Goal: Transaction & Acquisition: Purchase product/service

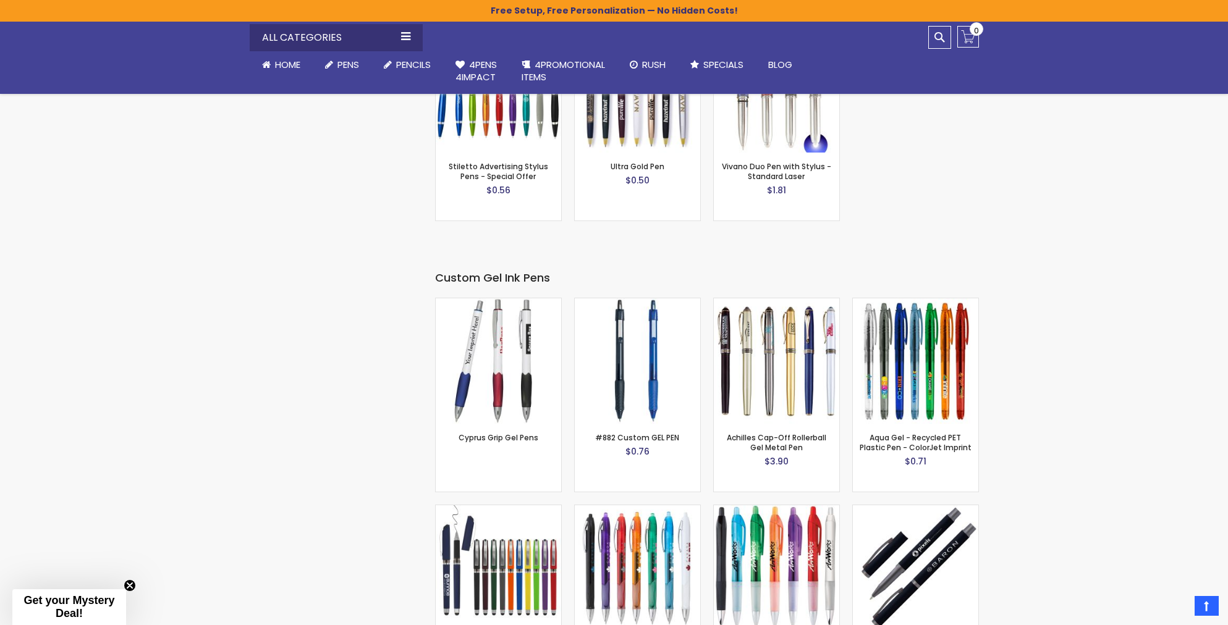
scroll to position [2060, 0]
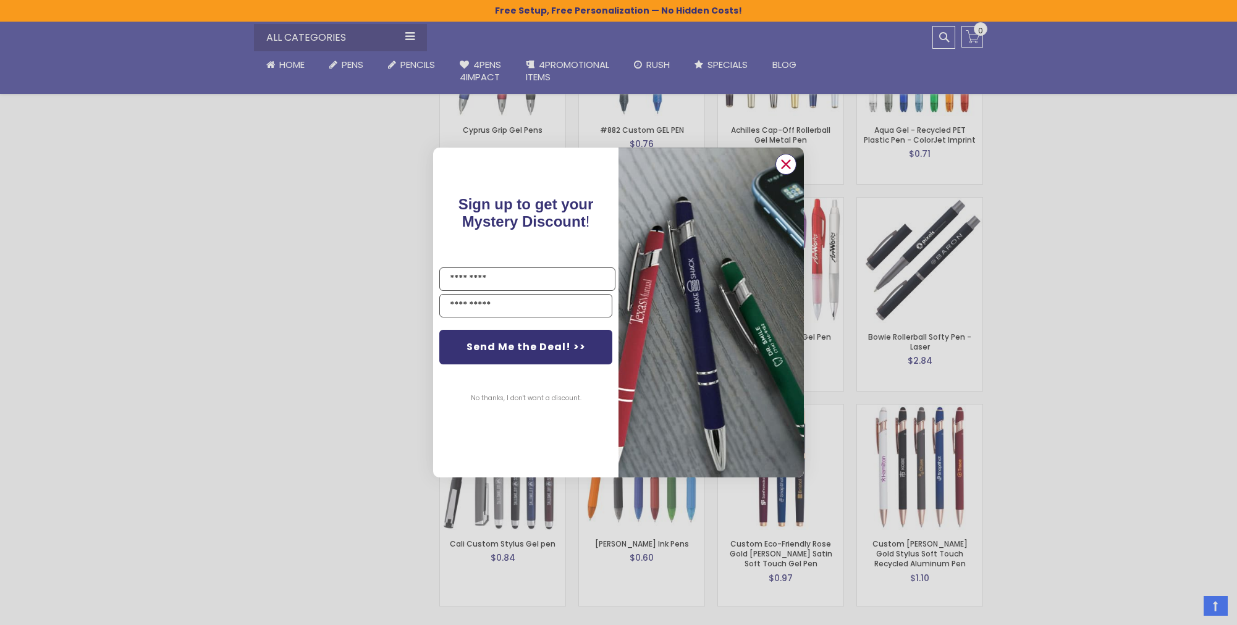
click at [788, 159] on circle "Close dialog" at bounding box center [786, 164] width 19 height 19
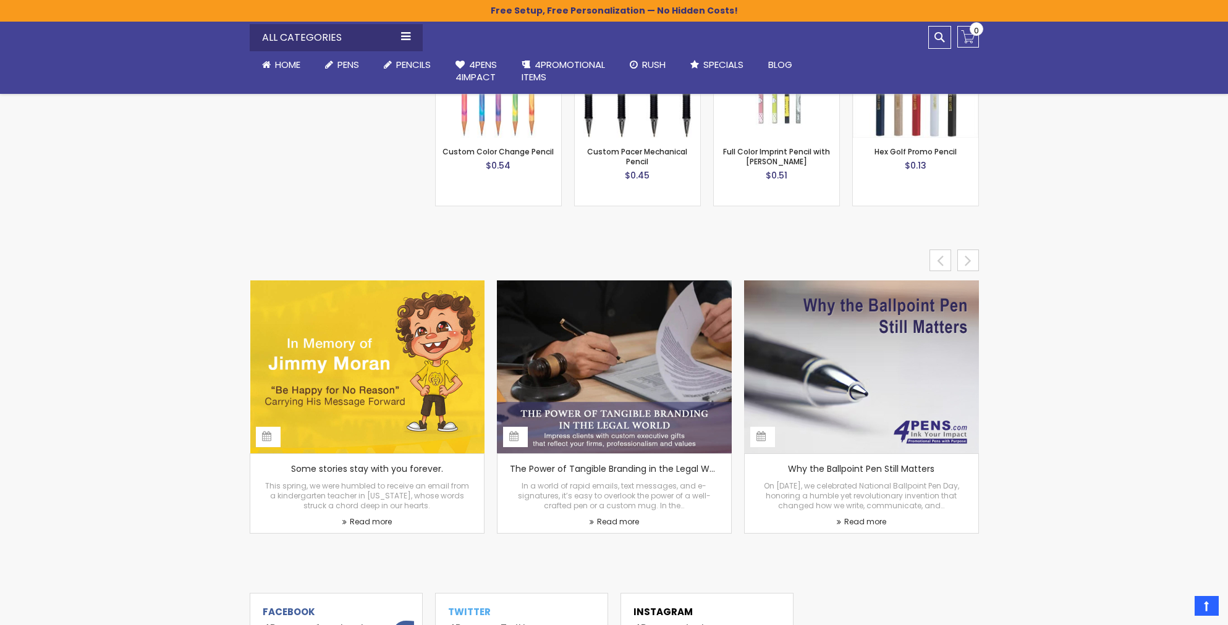
scroll to position [5211, 0]
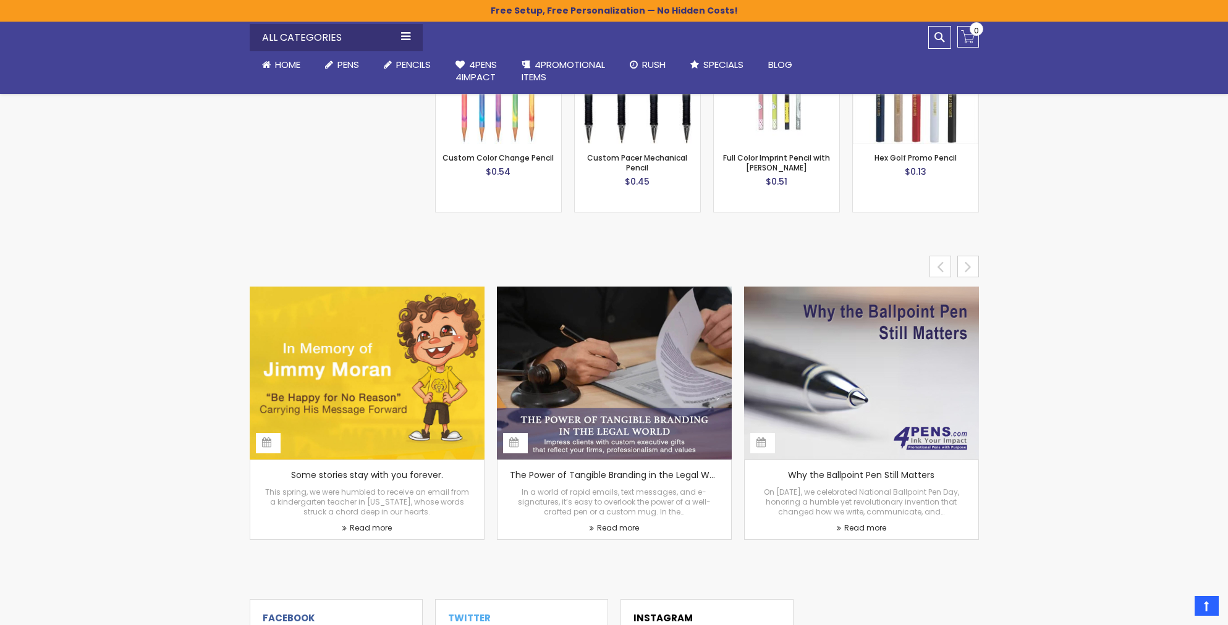
click at [358, 338] on img at bounding box center [366, 373] width 247 height 182
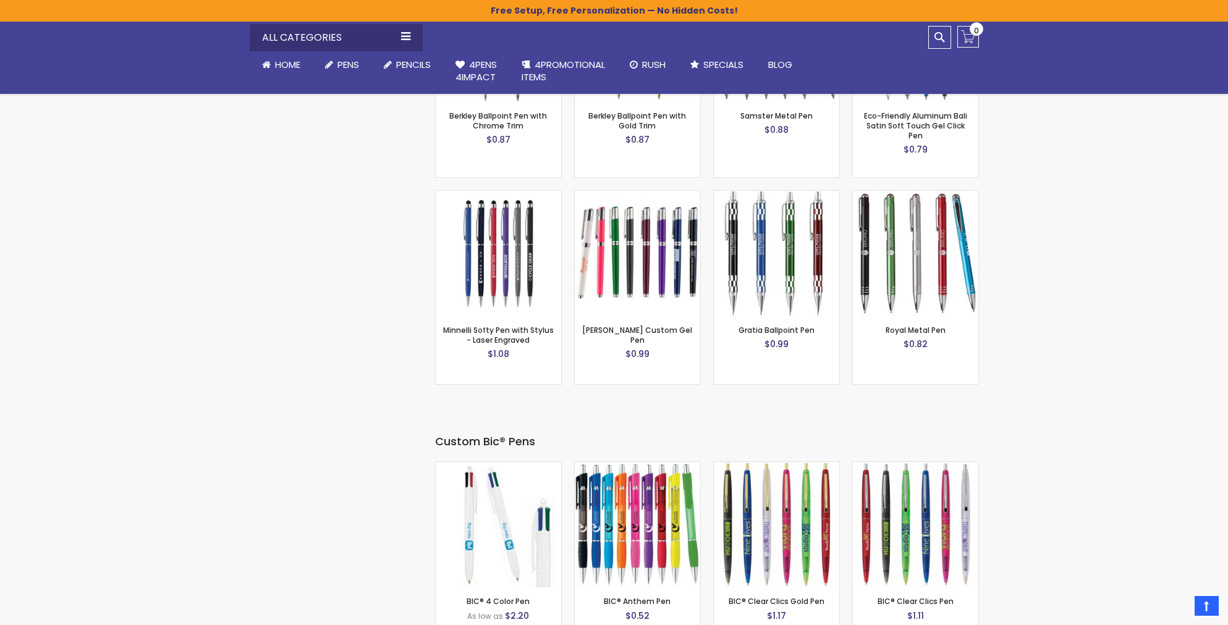
scroll to position [3481, 0]
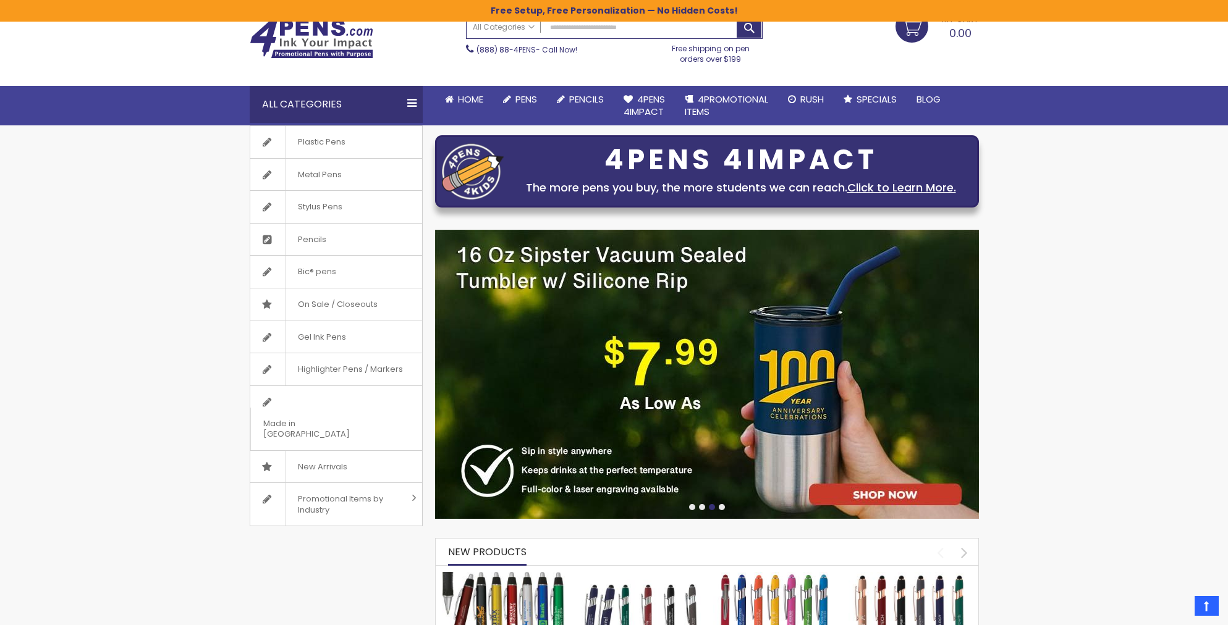
scroll to position [0, 0]
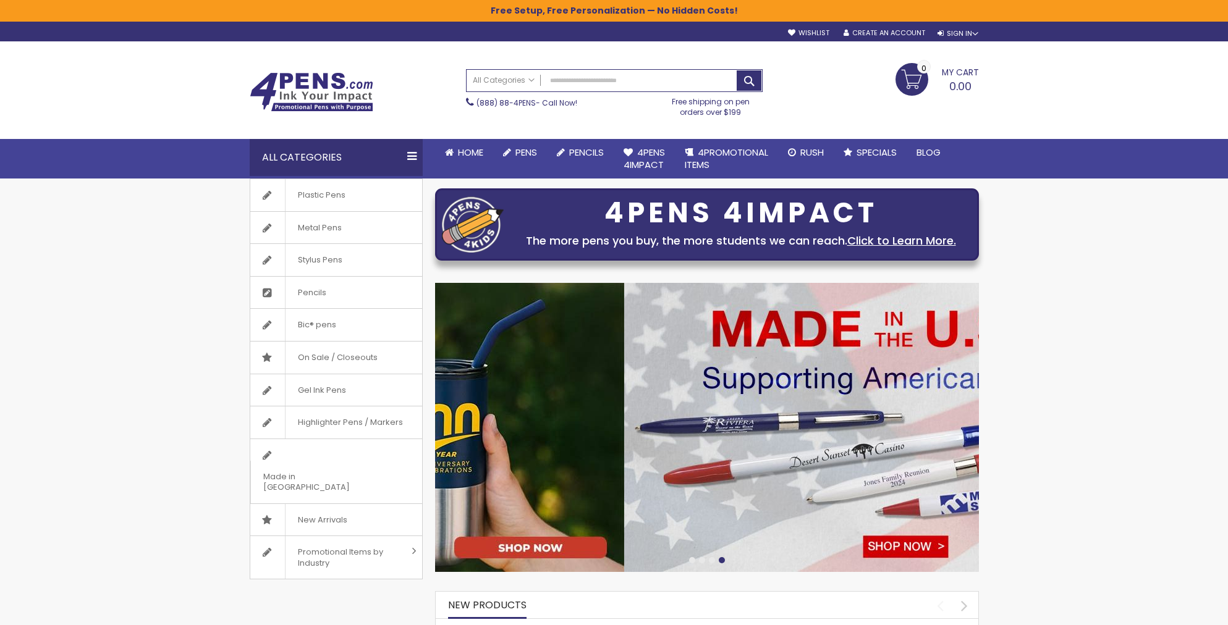
drag, startPoint x: 651, startPoint y: 426, endPoint x: 874, endPoint y: 432, distance: 223.1
click at [930, 437] on img at bounding box center [896, 427] width 544 height 289
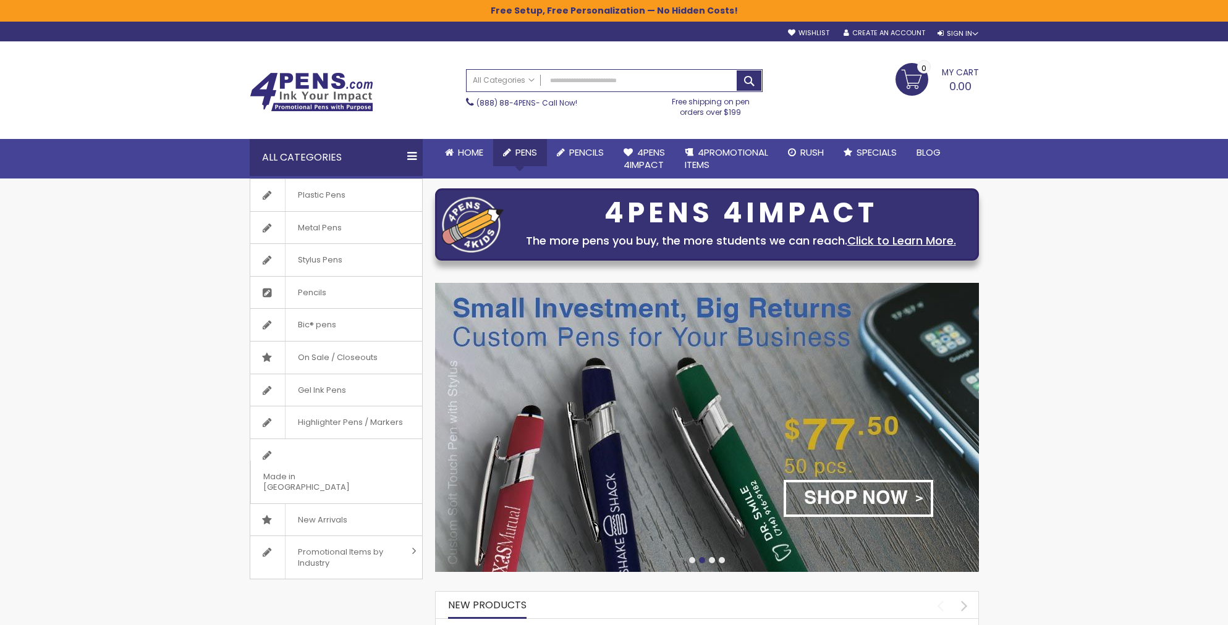
click at [538, 154] on link "Pens" at bounding box center [520, 152] width 54 height 27
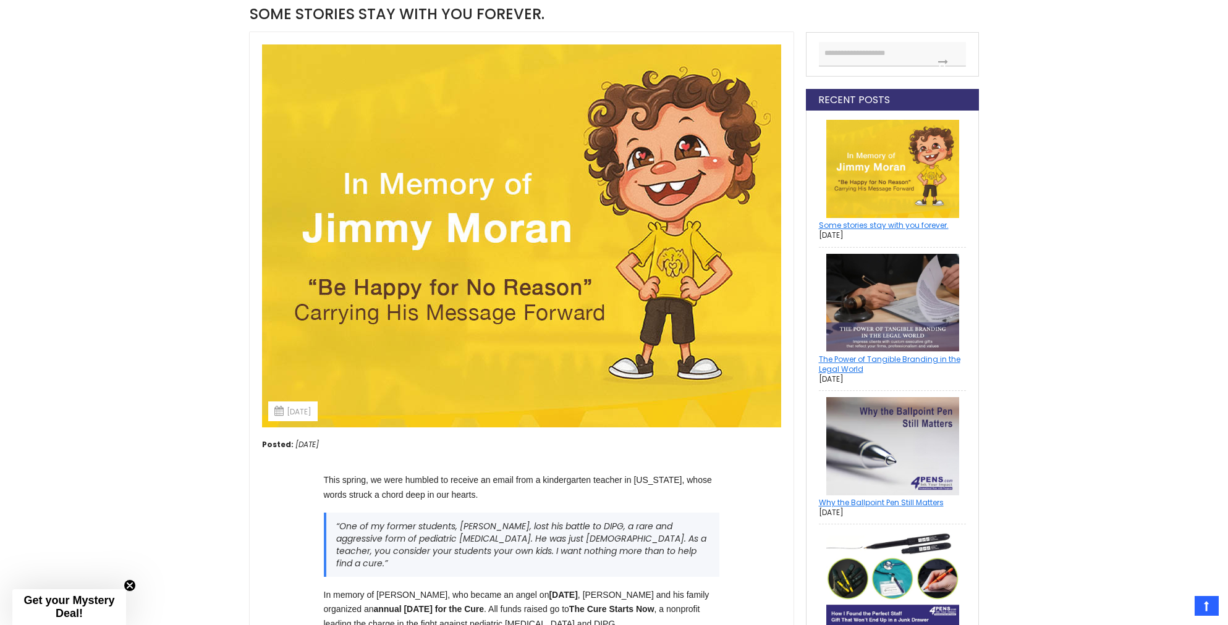
scroll to position [186, 0]
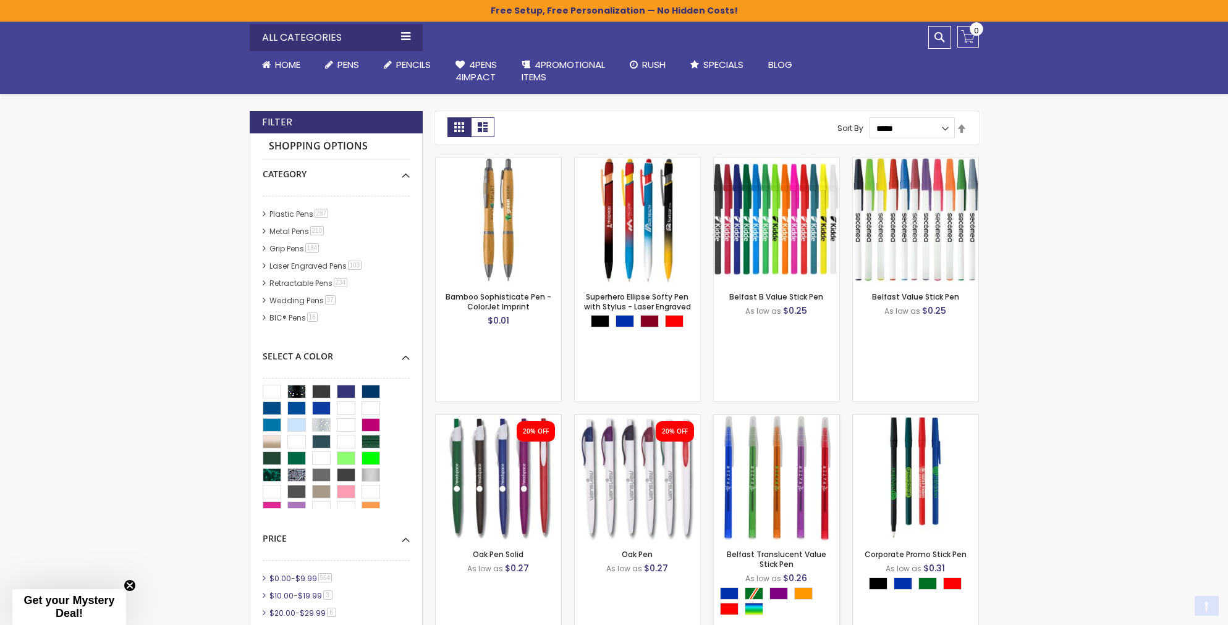
scroll to position [371, 0]
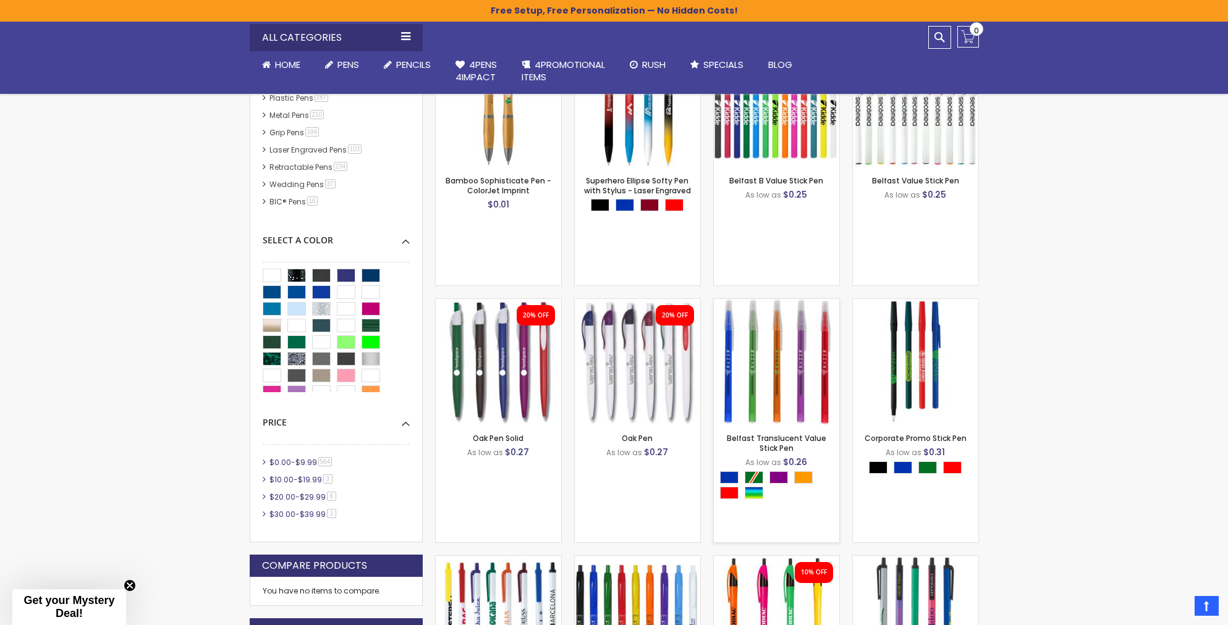
click at [764, 353] on img at bounding box center [776, 361] width 125 height 125
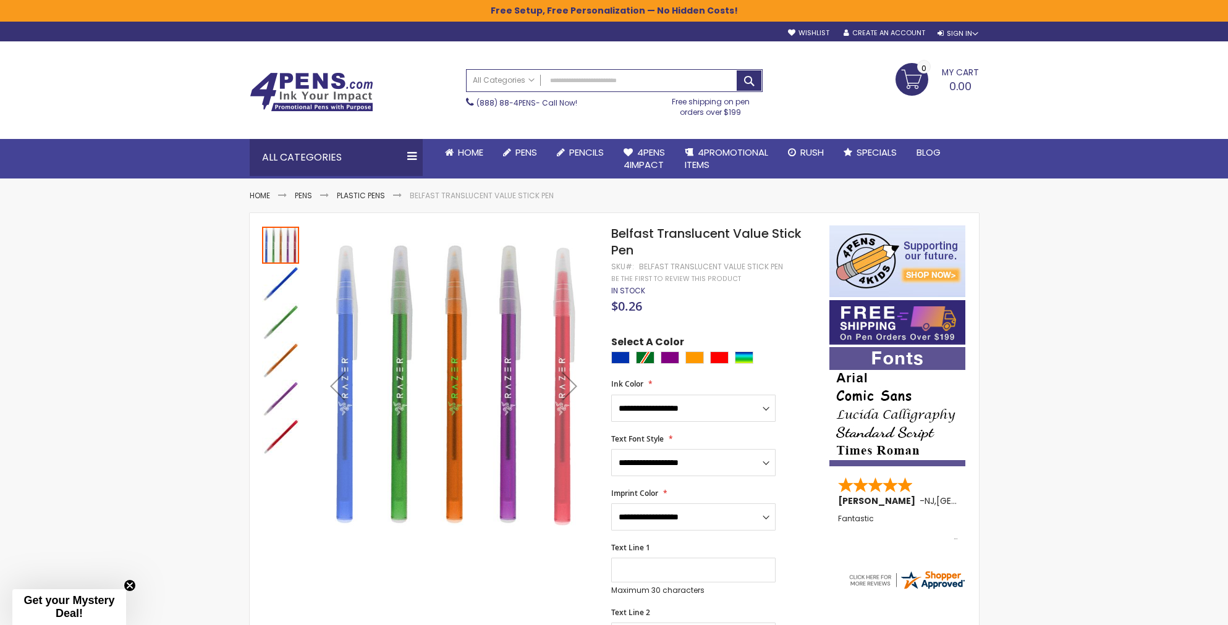
click at [319, 80] on img at bounding box center [312, 92] width 124 height 40
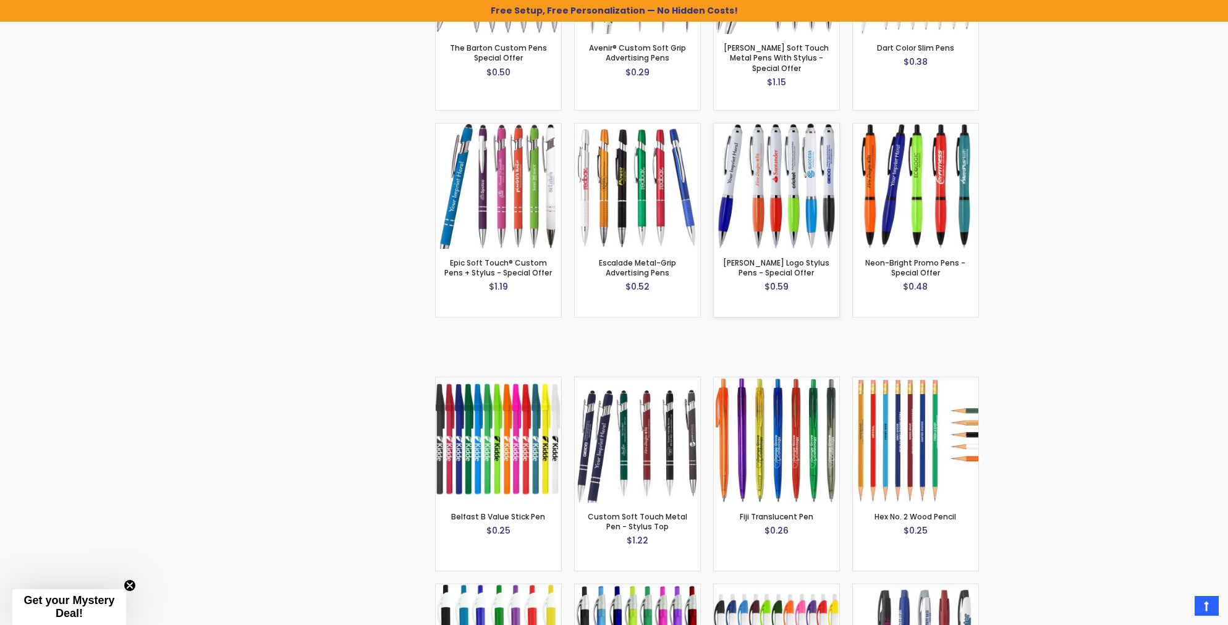
scroll to position [1010, 0]
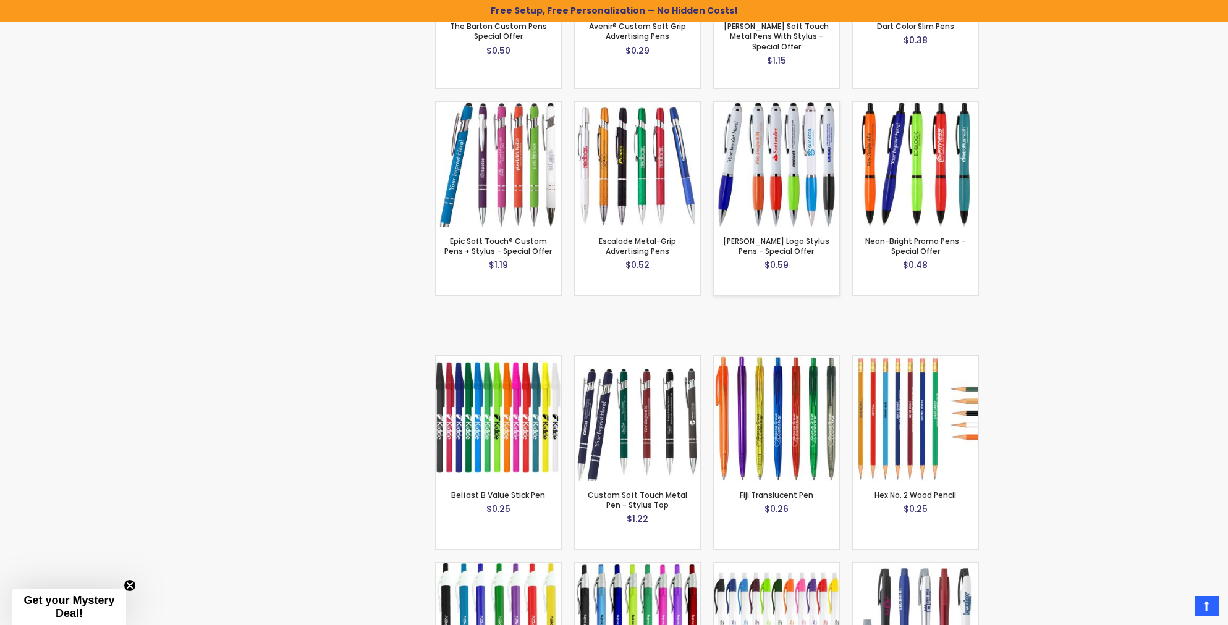
click at [788, 204] on img at bounding box center [776, 164] width 125 height 125
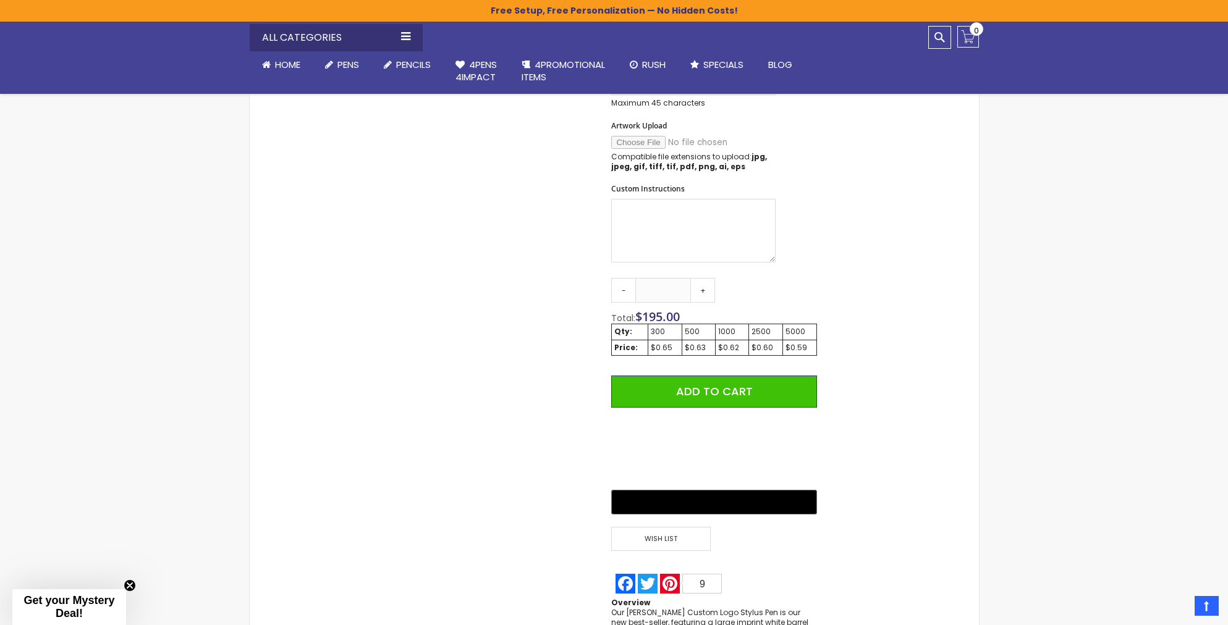
scroll to position [124, 0]
